Goal: Transaction & Acquisition: Book appointment/travel/reservation

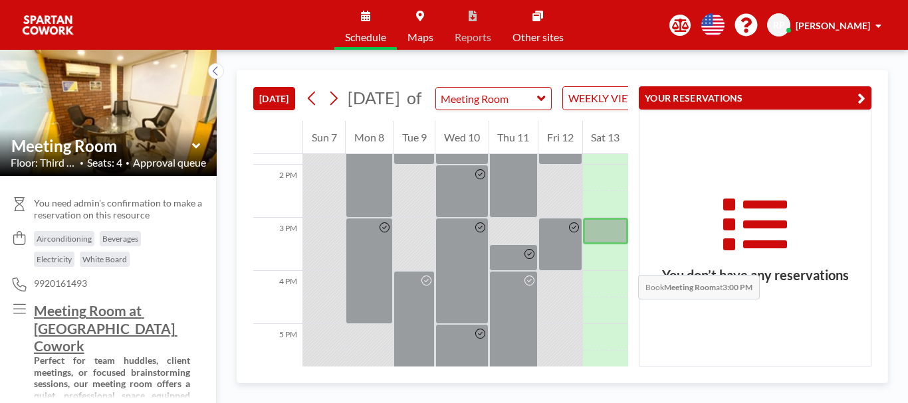
scroll to position [738, 0]
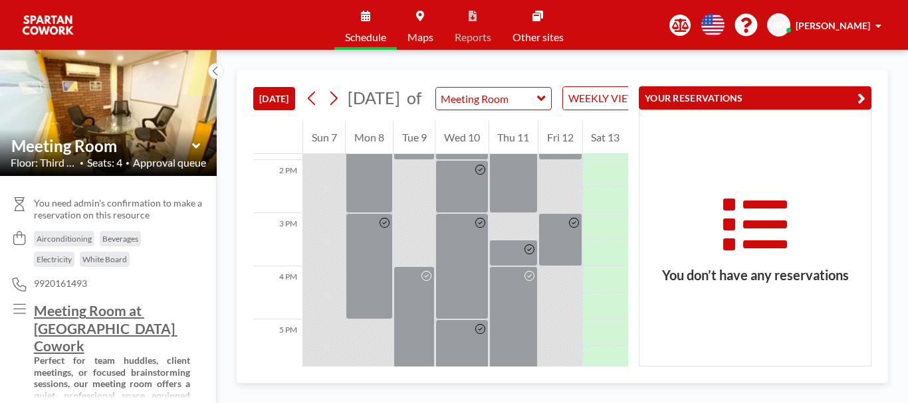
click at [630, 265] on div "YOUR RESERVATIONS You don’t have any reservations" at bounding box center [749, 218] width 243 height 296
click at [907, 194] on div "[DATE] [DATE] of Meeting Room WEEKLY VIEW Loading... 12 AM 1 AM 2 AM 3 AM 4 AM …" at bounding box center [562, 227] width 691 height 354
click at [598, 240] on div at bounding box center [605, 226] width 45 height 27
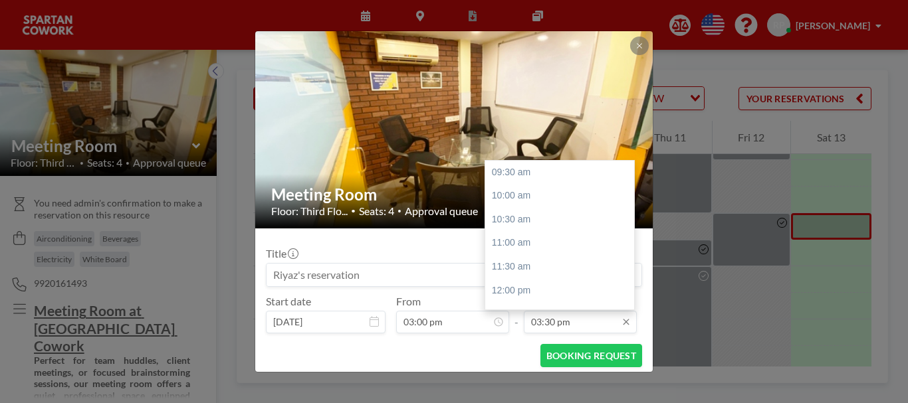
scroll to position [284, 0]
click at [521, 236] on div "05:00 pm" at bounding box center [563, 243] width 156 height 24
type input "05:00 pm"
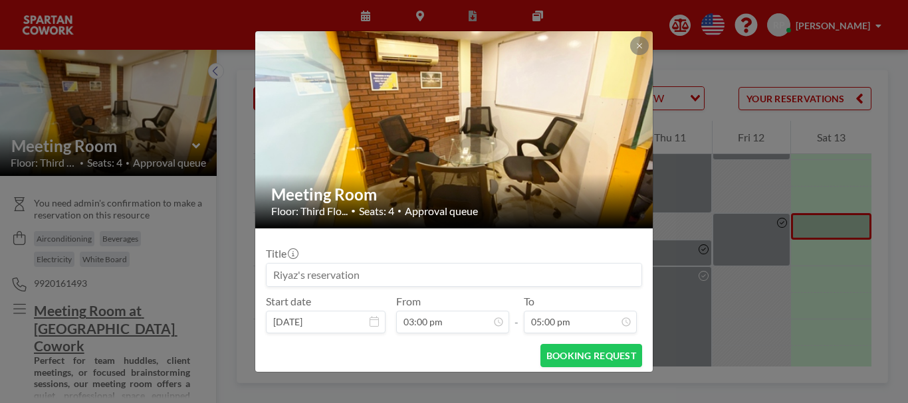
scroll to position [355, 0]
click at [595, 360] on button "BOOKING REQUEST" at bounding box center [591, 355] width 102 height 23
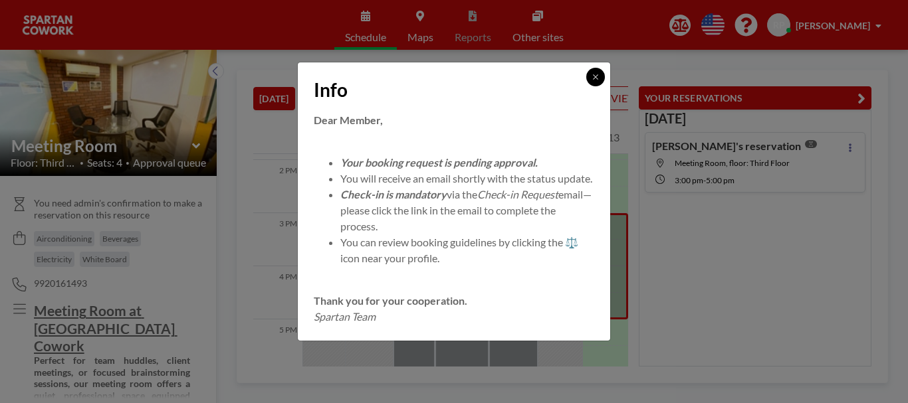
click at [591, 70] on button at bounding box center [595, 77] width 19 height 19
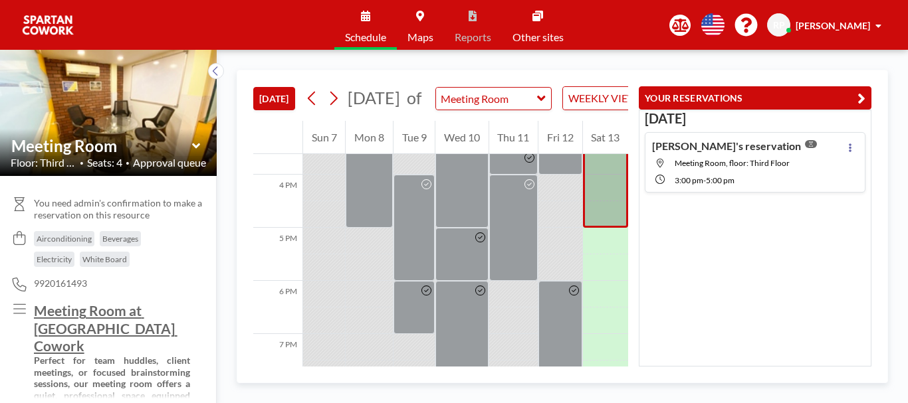
scroll to position [808, 0]
